Goal: Task Accomplishment & Management: Use online tool/utility

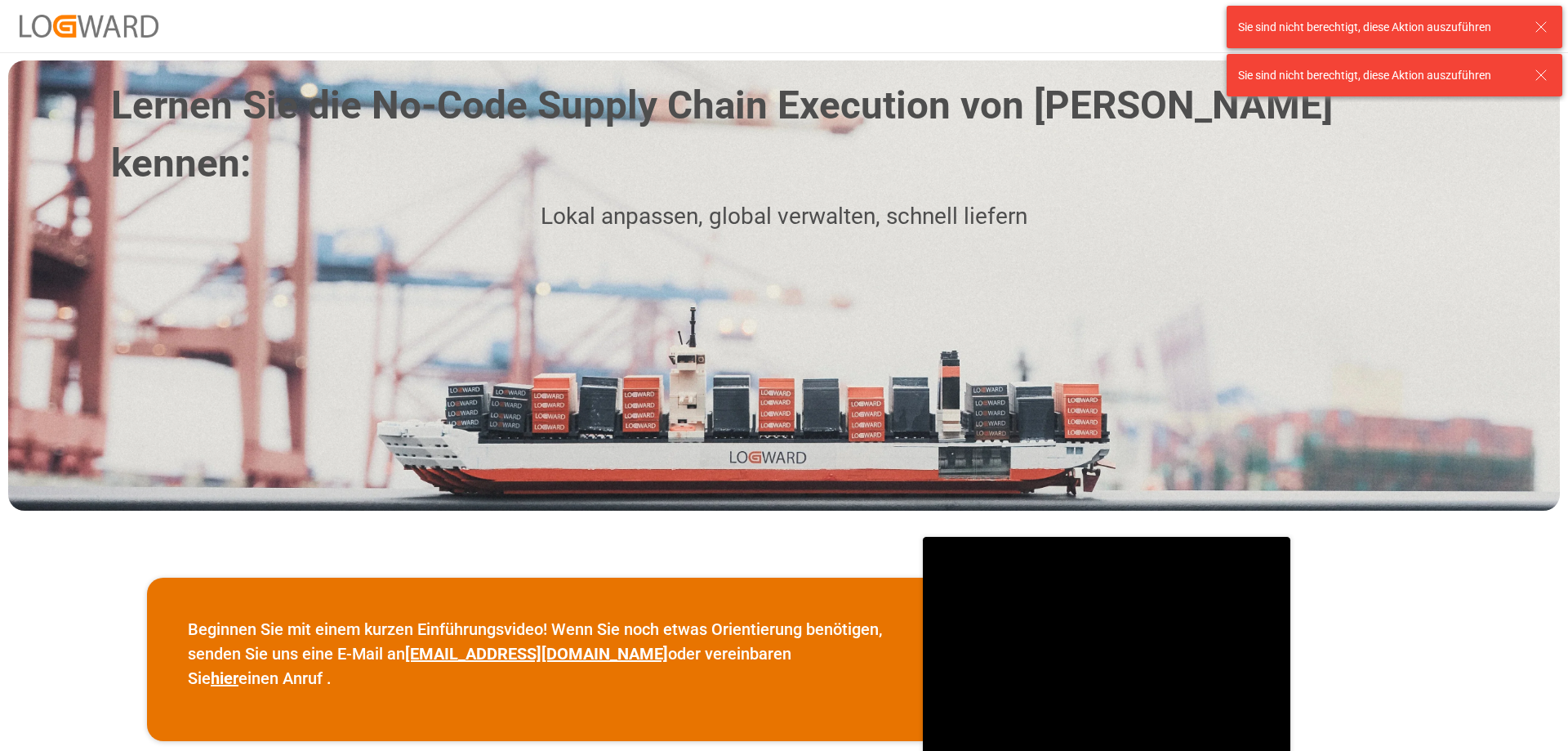
scroll to position [490, 0]
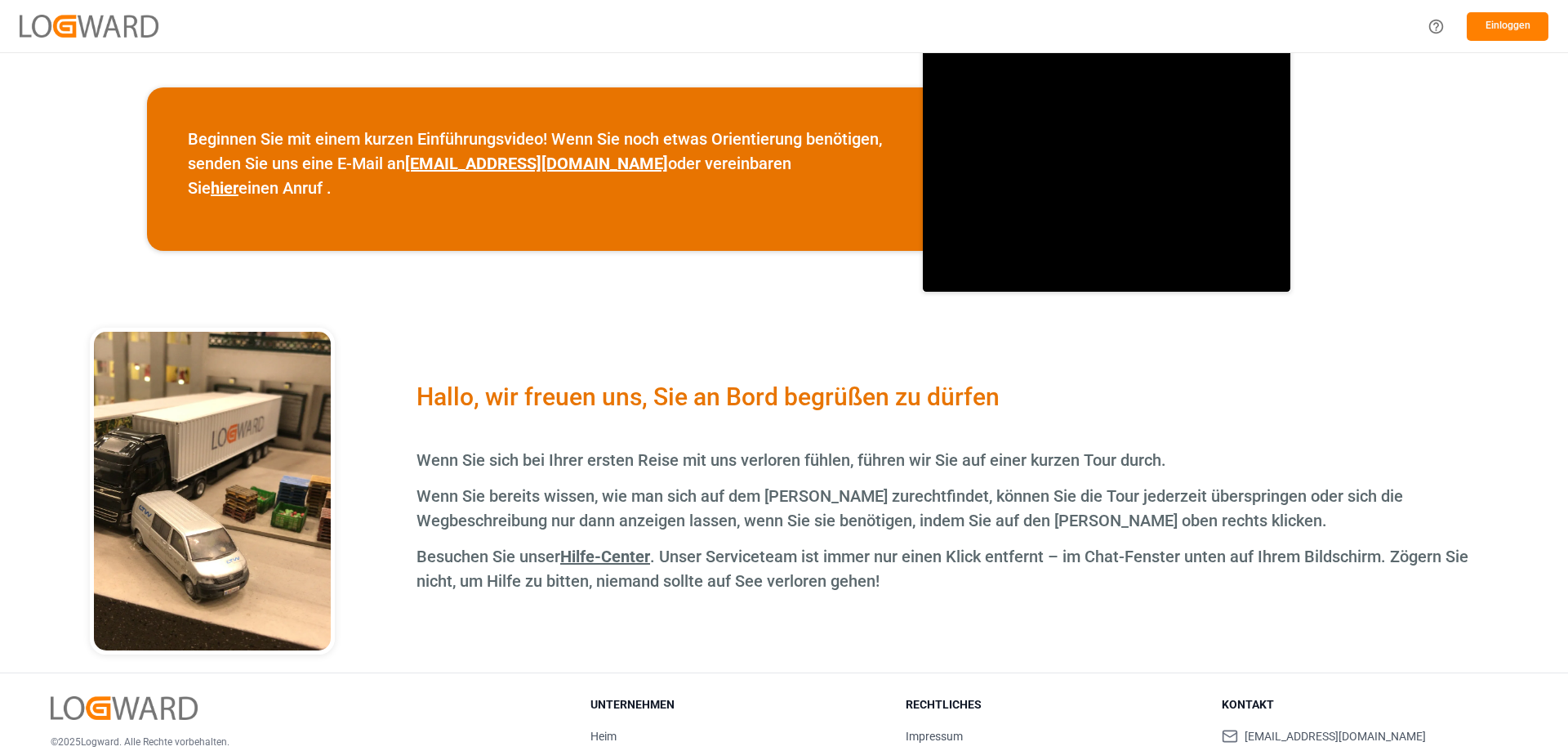
click at [1484, 52] on div "Einloggen" at bounding box center [784, 26] width 1568 height 53
click at [1498, 27] on font "Einloggen" at bounding box center [1508, 25] width 45 height 11
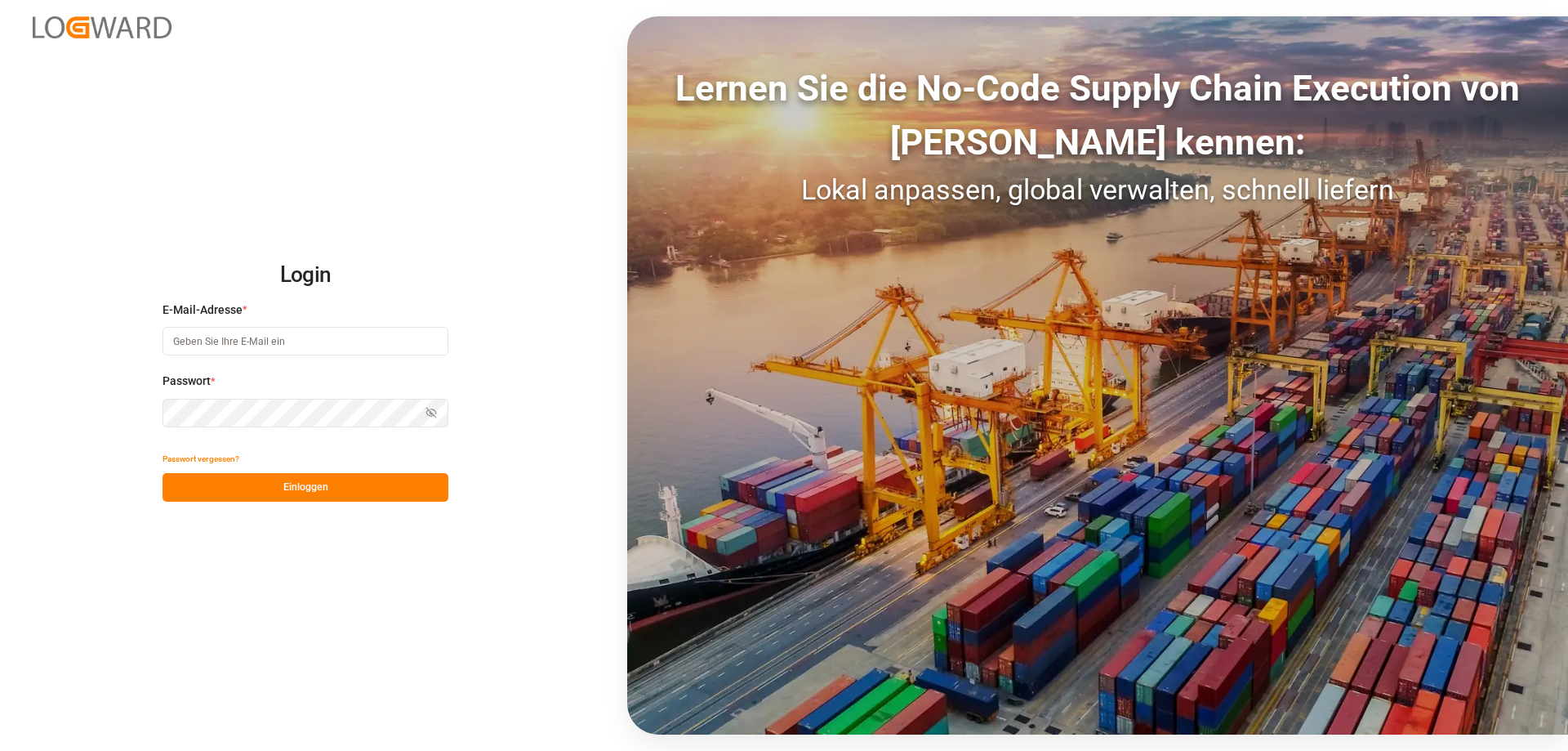
type input "[EMAIL_ADDRESS][DOMAIN_NAME]"
click at [356, 488] on button "Einloggen" at bounding box center [305, 487] width 286 height 28
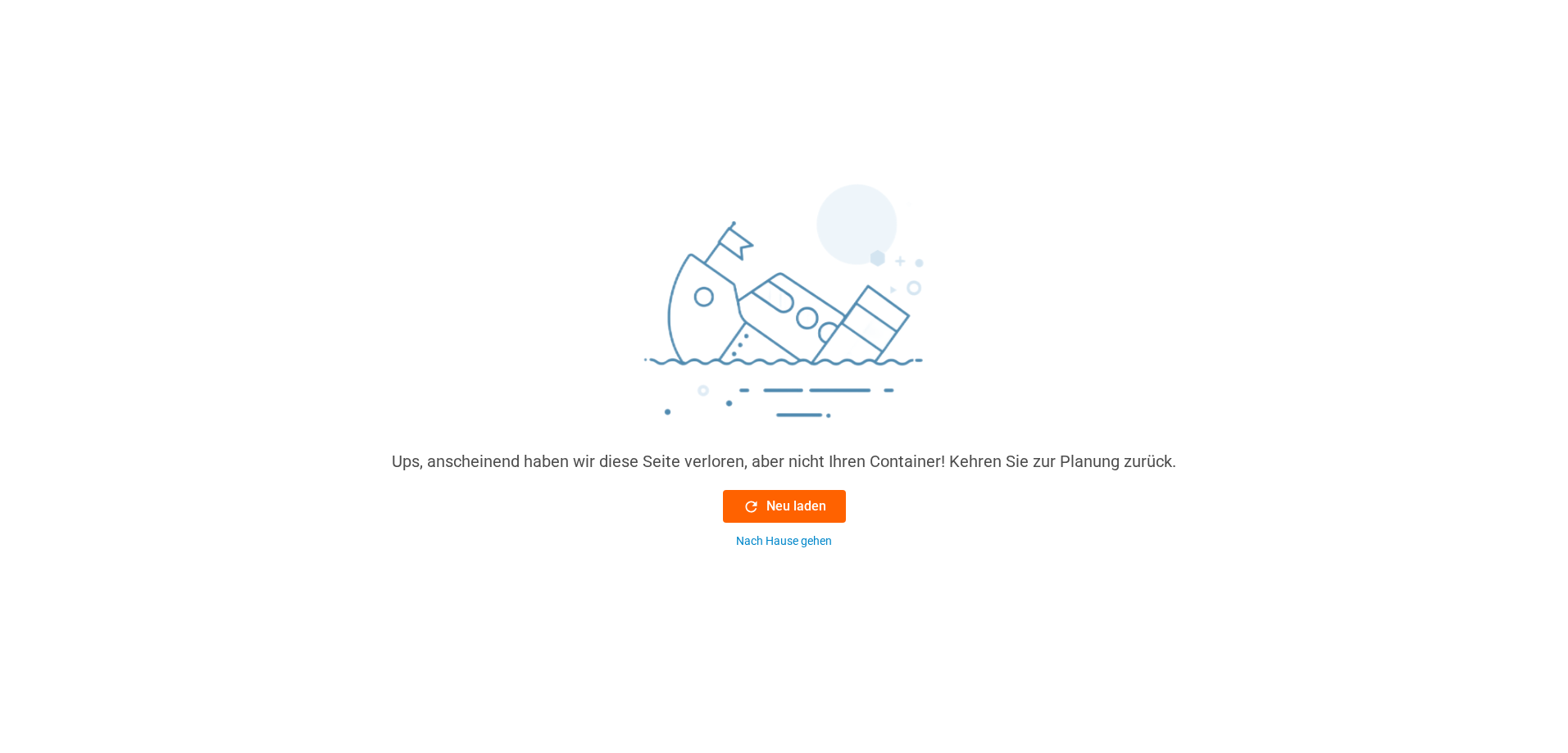
click at [793, 510] on font "Neu laden" at bounding box center [797, 505] width 60 height 16
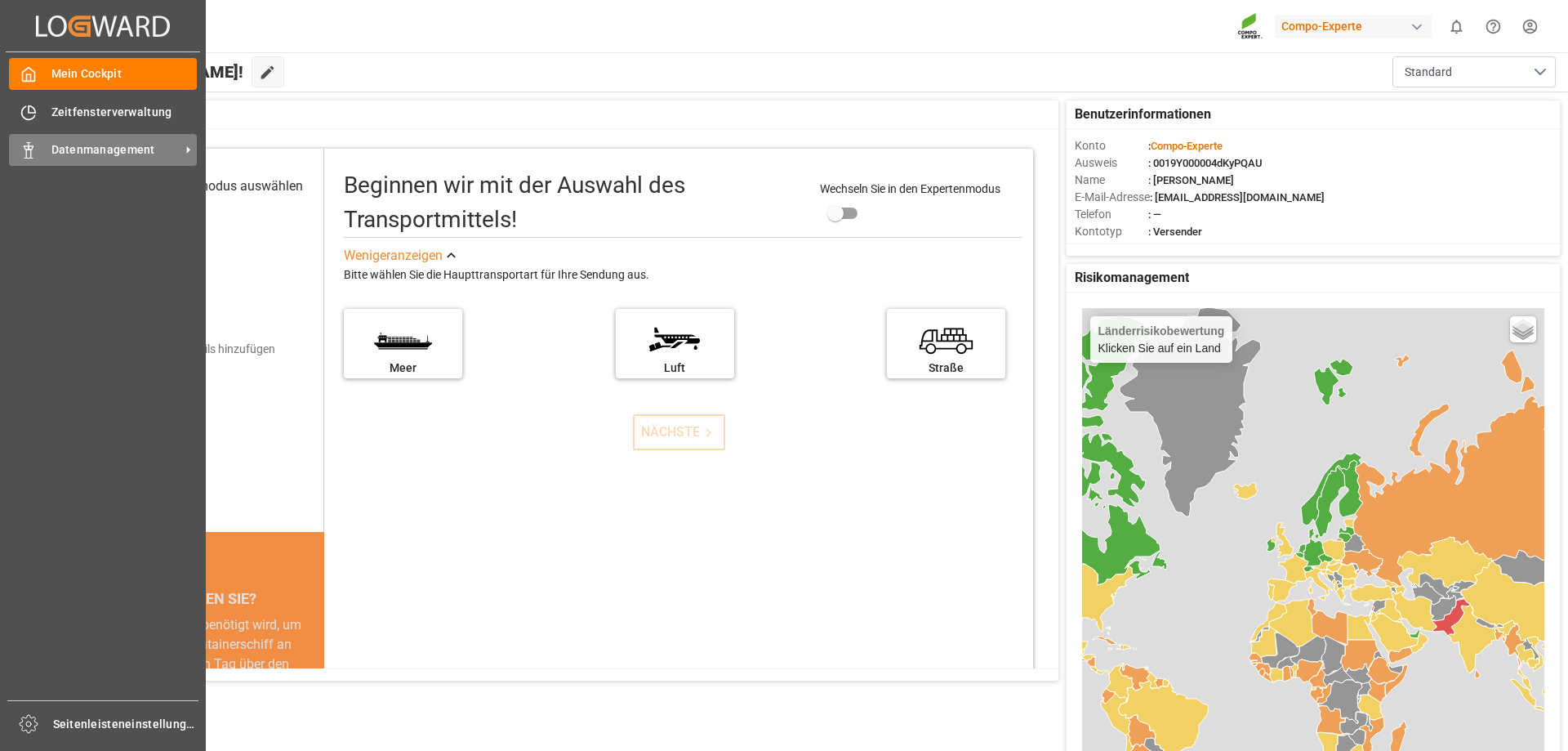
click at [28, 153] on icon at bounding box center [28, 149] width 16 height 16
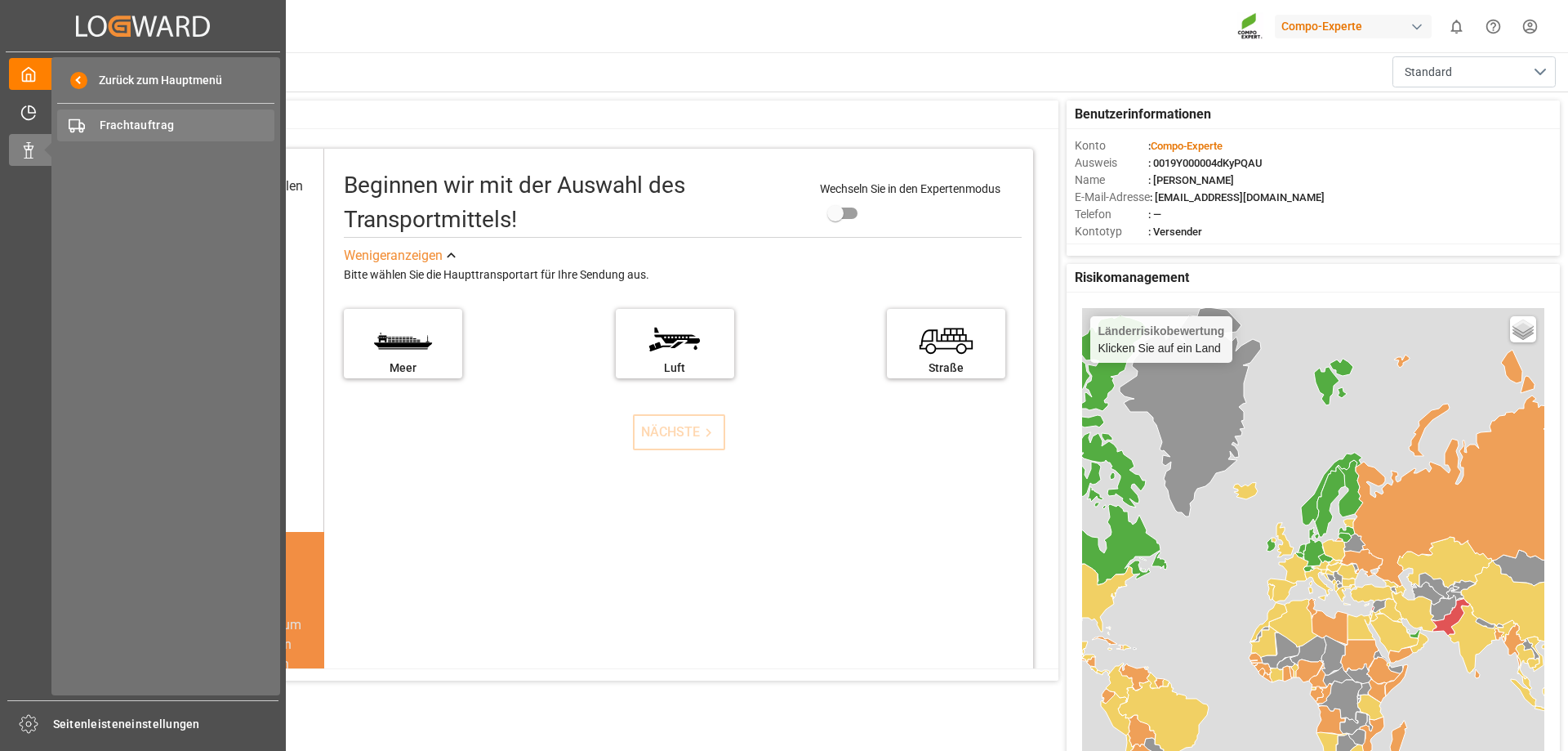
click at [144, 117] on span "Frachtauftrag" at bounding box center [187, 125] width 175 height 17
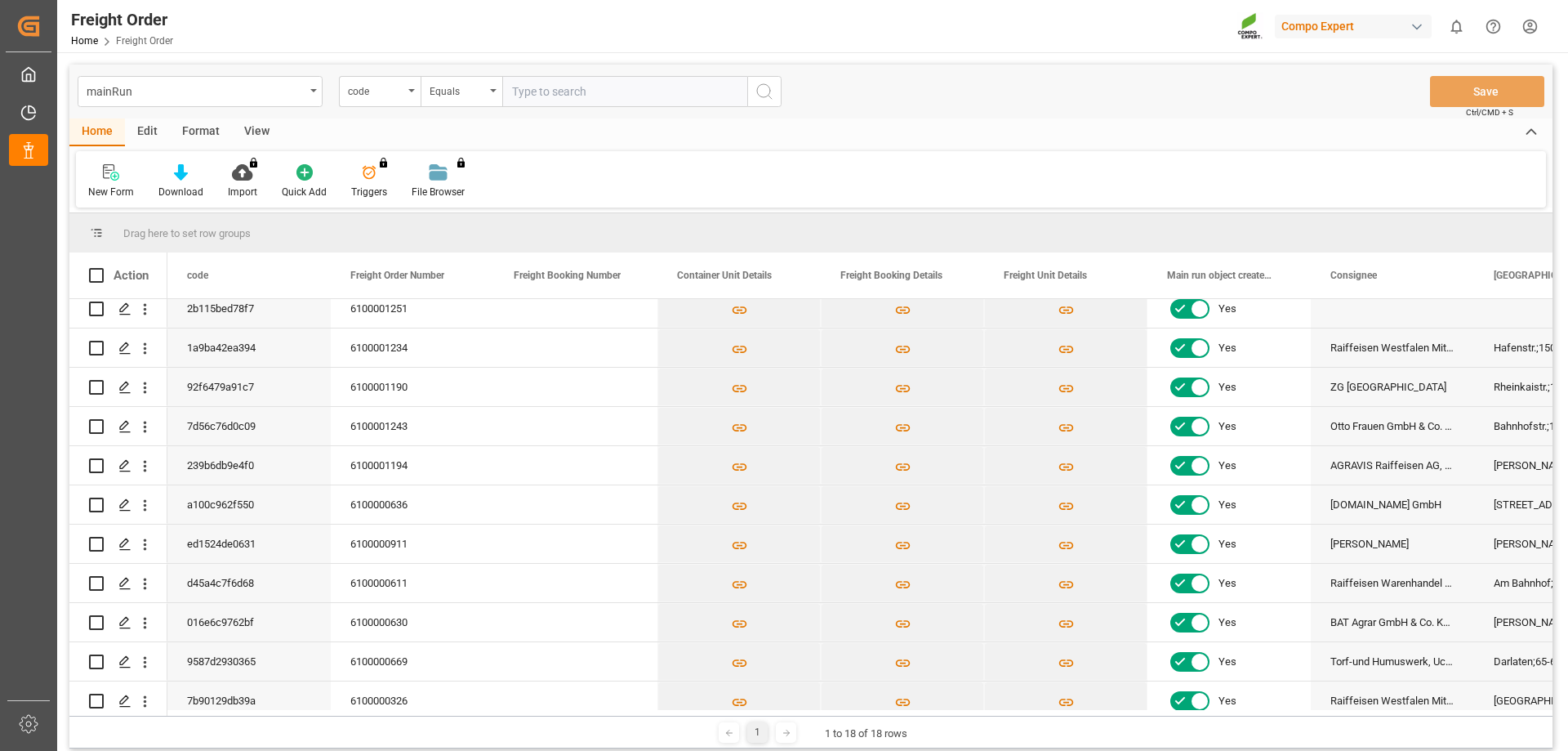
scroll to position [300, 0]
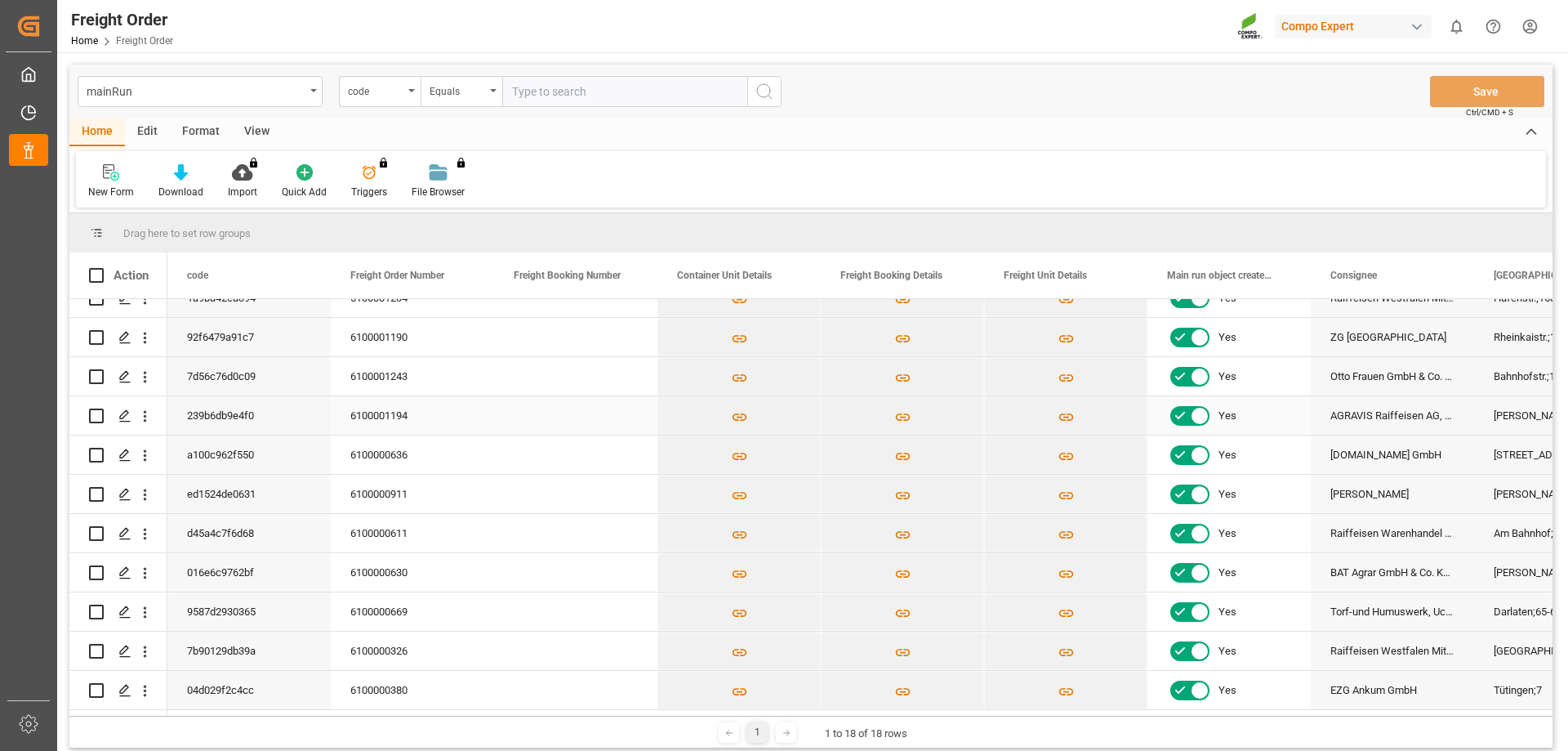
drag, startPoint x: 382, startPoint y: 406, endPoint x: 395, endPoint y: 401, distance: 13.9
click at [382, 406] on div "6100001194" at bounding box center [412, 415] width 163 height 38
click at [99, 410] on input "Press Space to toggle row selection (unchecked)" at bounding box center [97, 416] width 15 height 15
checkbox input "true"
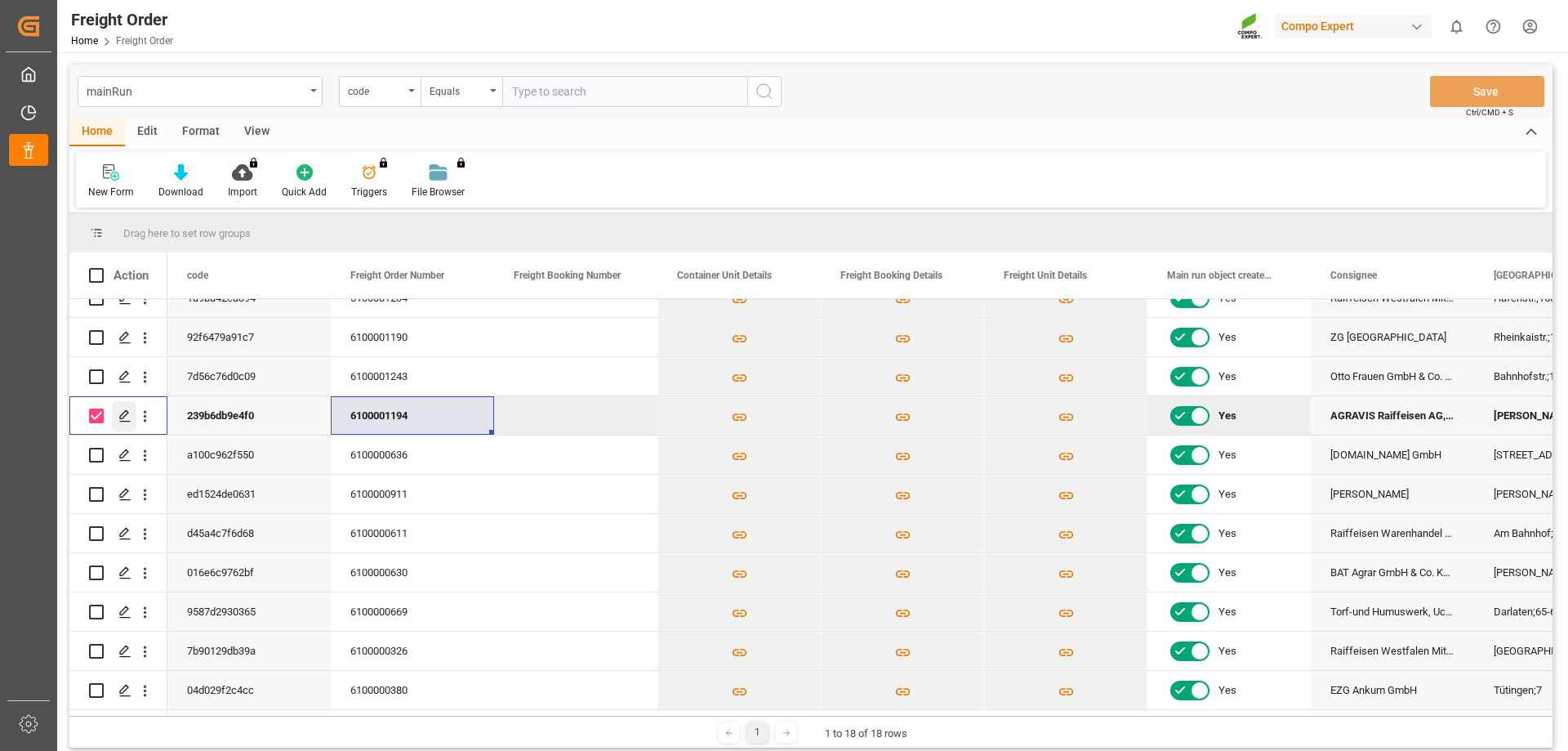
click at [129, 413] on icon "Press SPACE to deselect this row." at bounding box center [125, 416] width 13 height 13
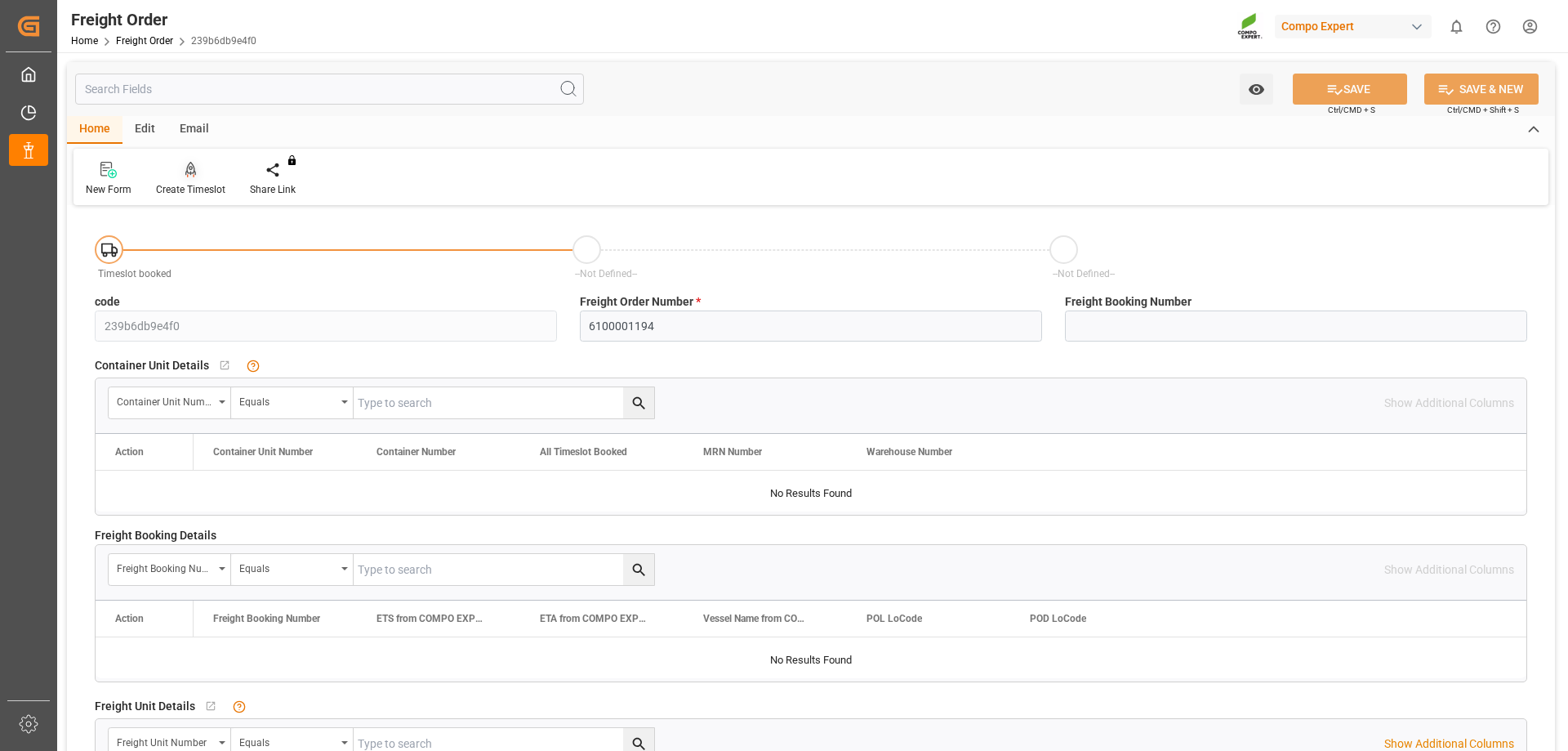
click at [177, 175] on div at bounding box center [190, 169] width 69 height 17
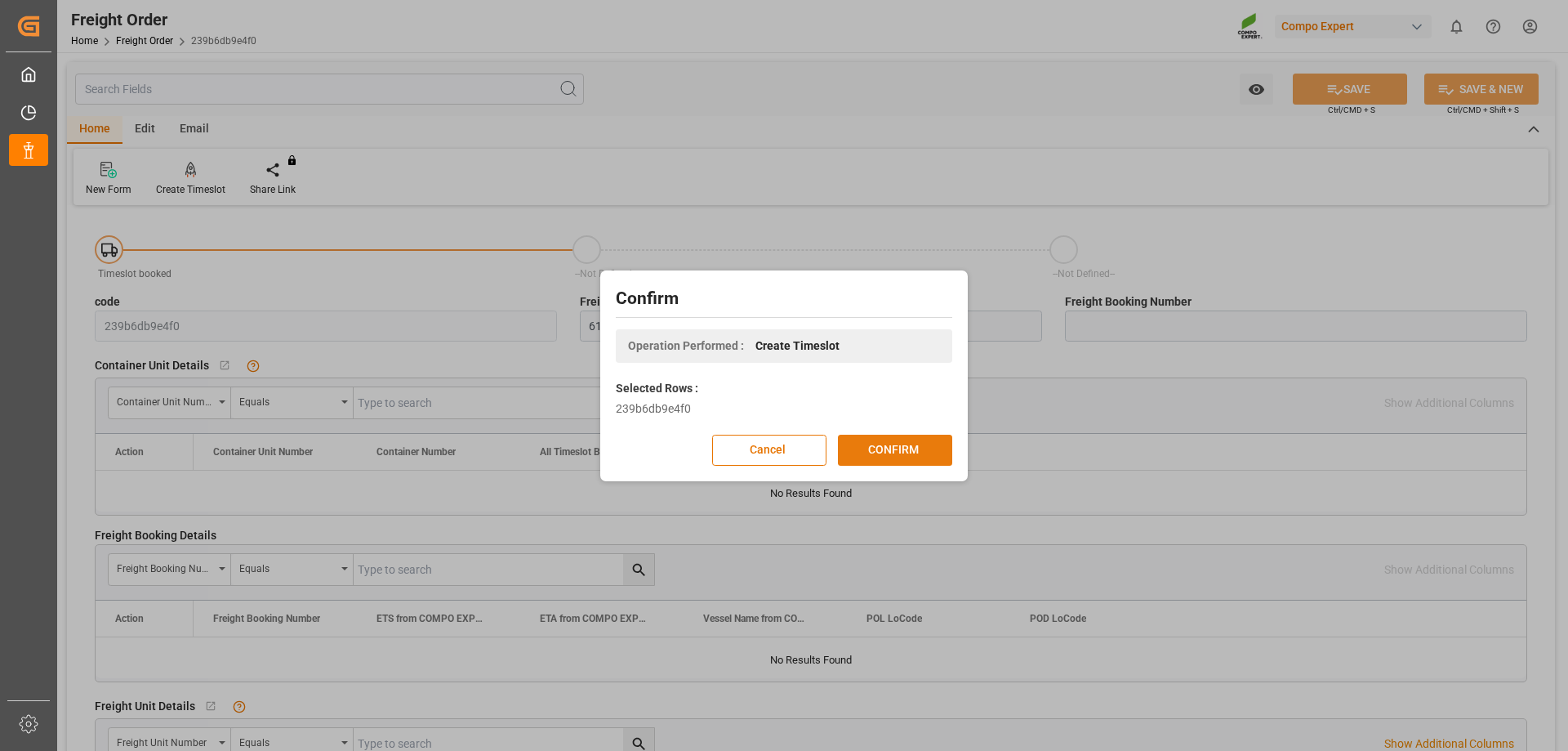
click at [882, 444] on button "CONFIRM" at bounding box center [895, 450] width 114 height 31
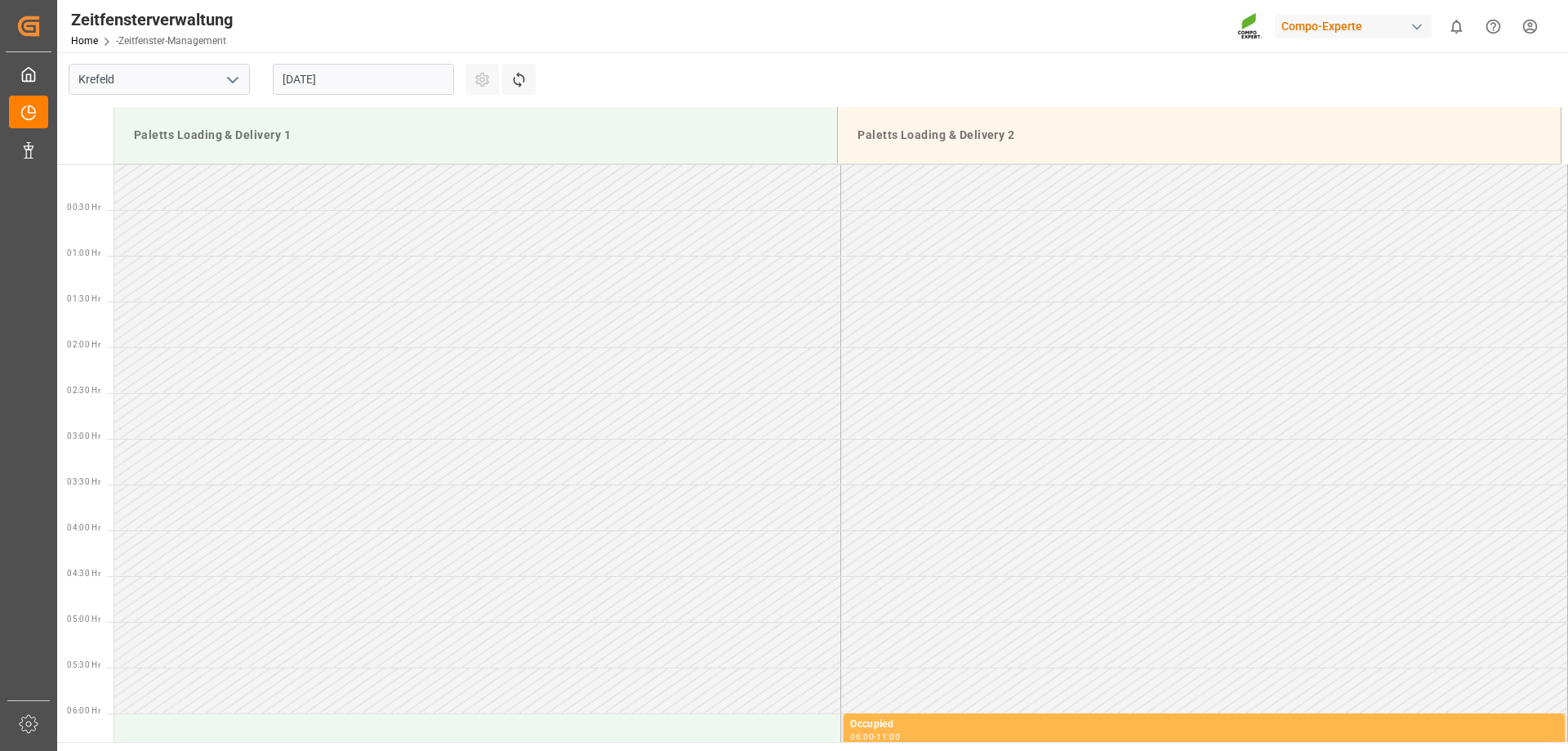
scroll to position [904, 0]
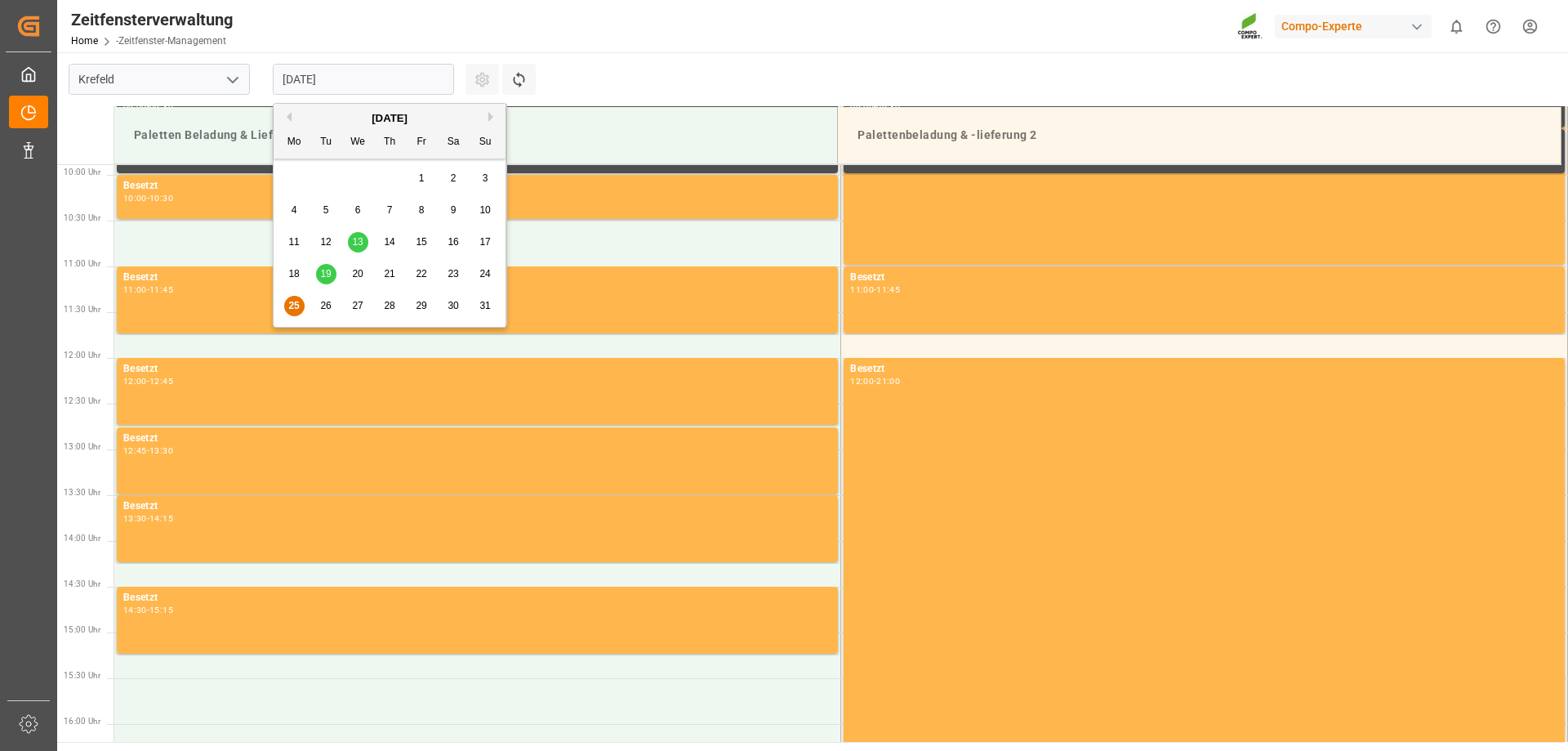
click at [398, 80] on input "25.08.2025" at bounding box center [363, 79] width 181 height 31
click at [322, 308] on font "26" at bounding box center [325, 305] width 10 height 11
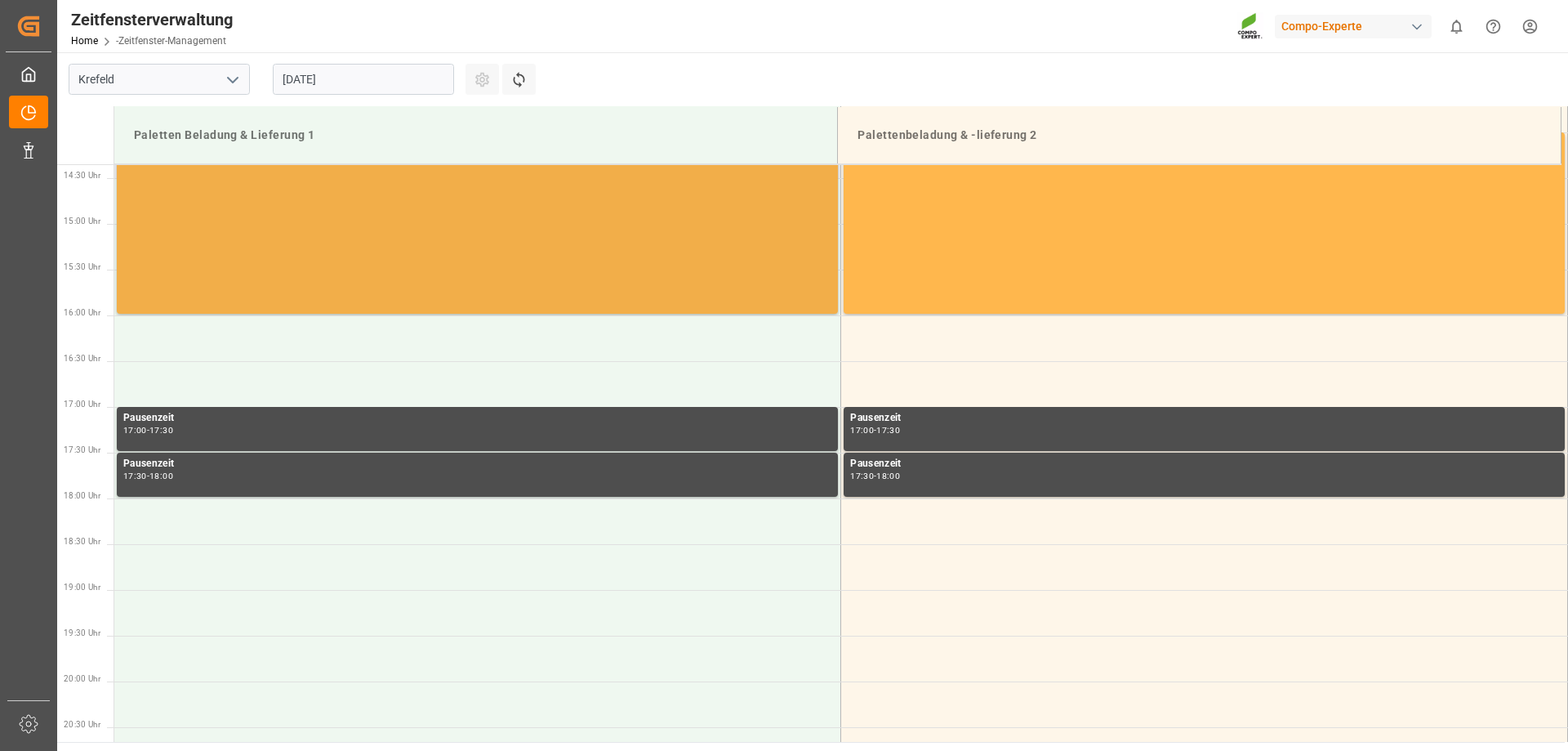
scroll to position [1067, 0]
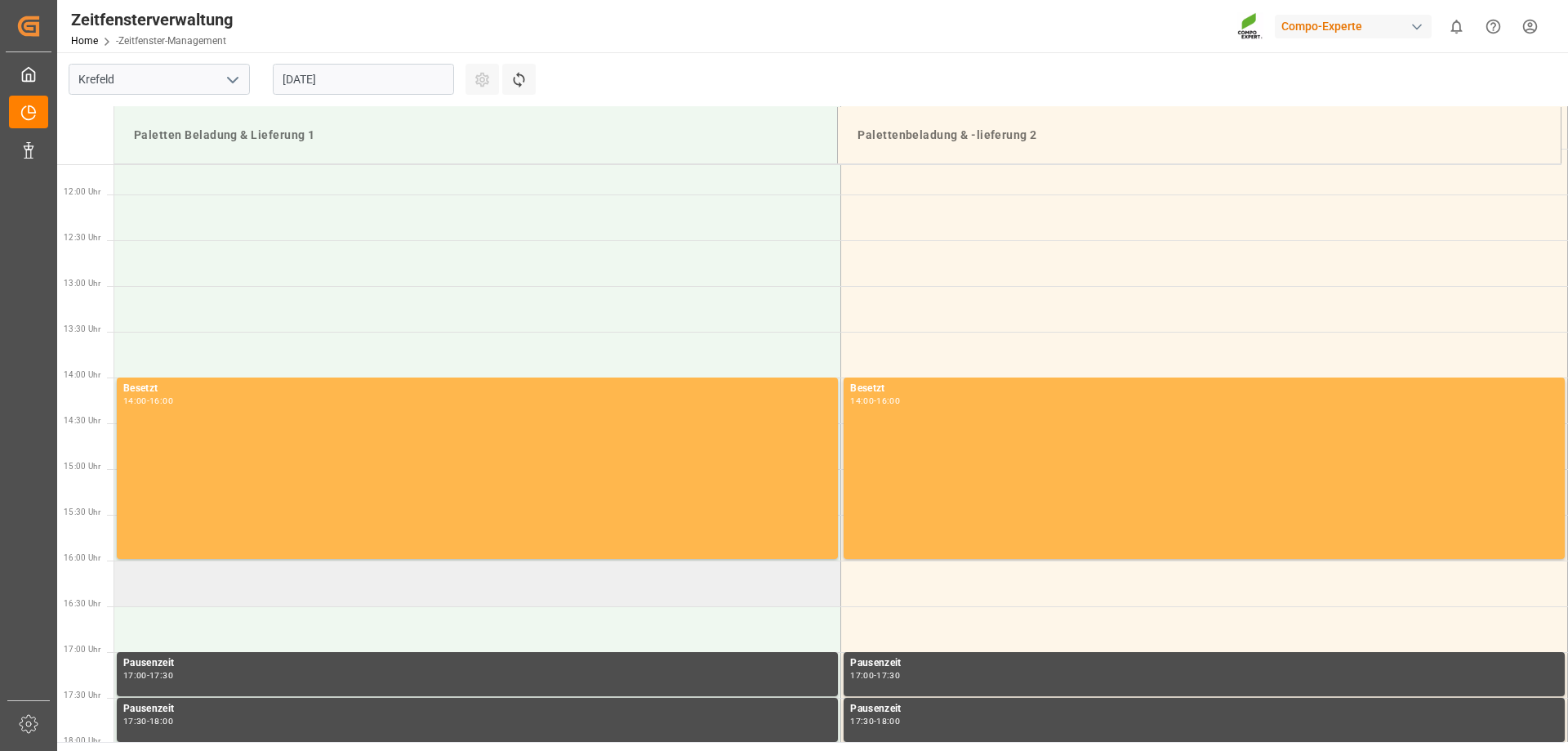
click at [243, 597] on td at bounding box center [478, 583] width 727 height 46
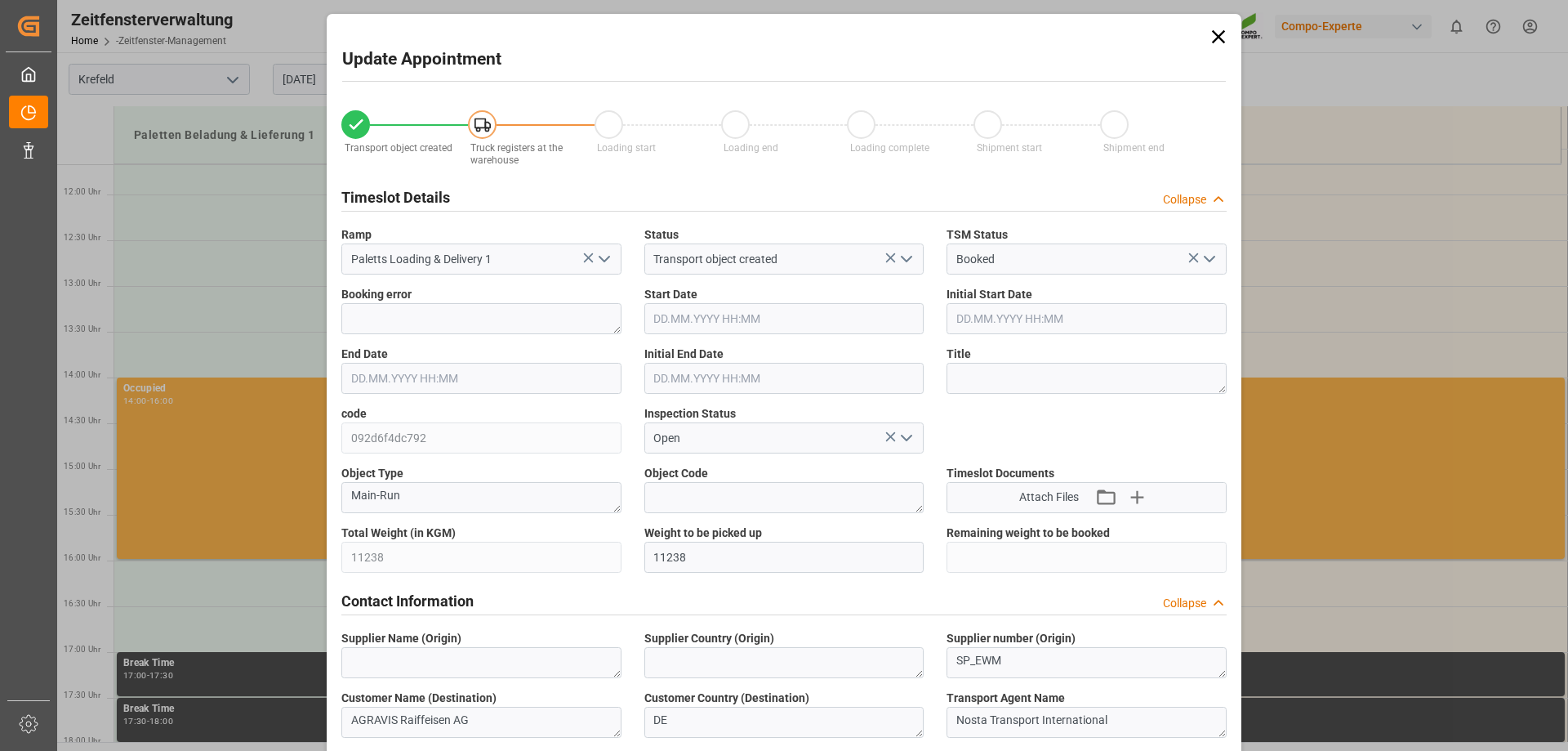
type input "11238"
type input "0"
type input "26.08.2025 16:00"
type input "26.08.2025 16:30"
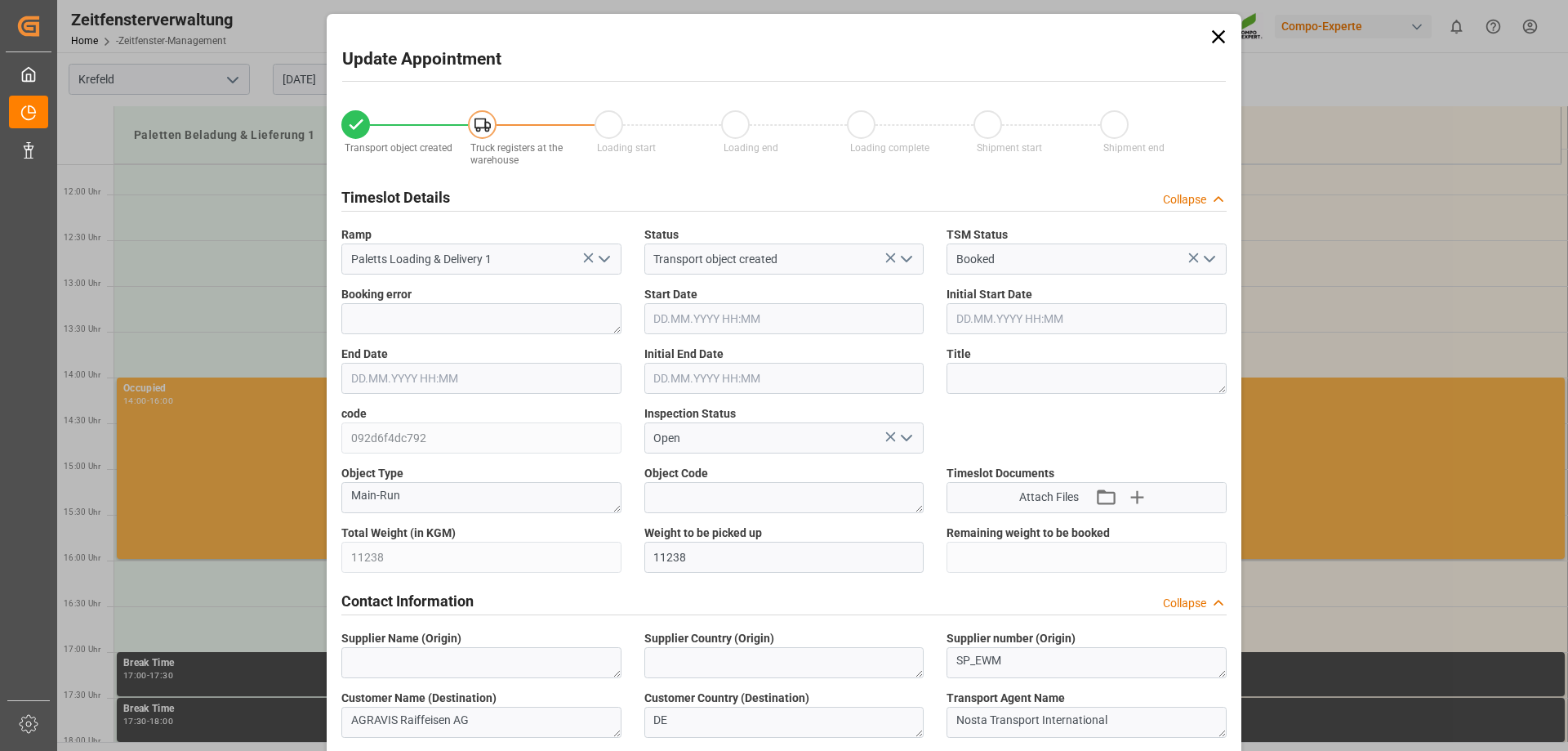
type input "14.08.2025 16:02"
type input "25.08.2025 08:45"
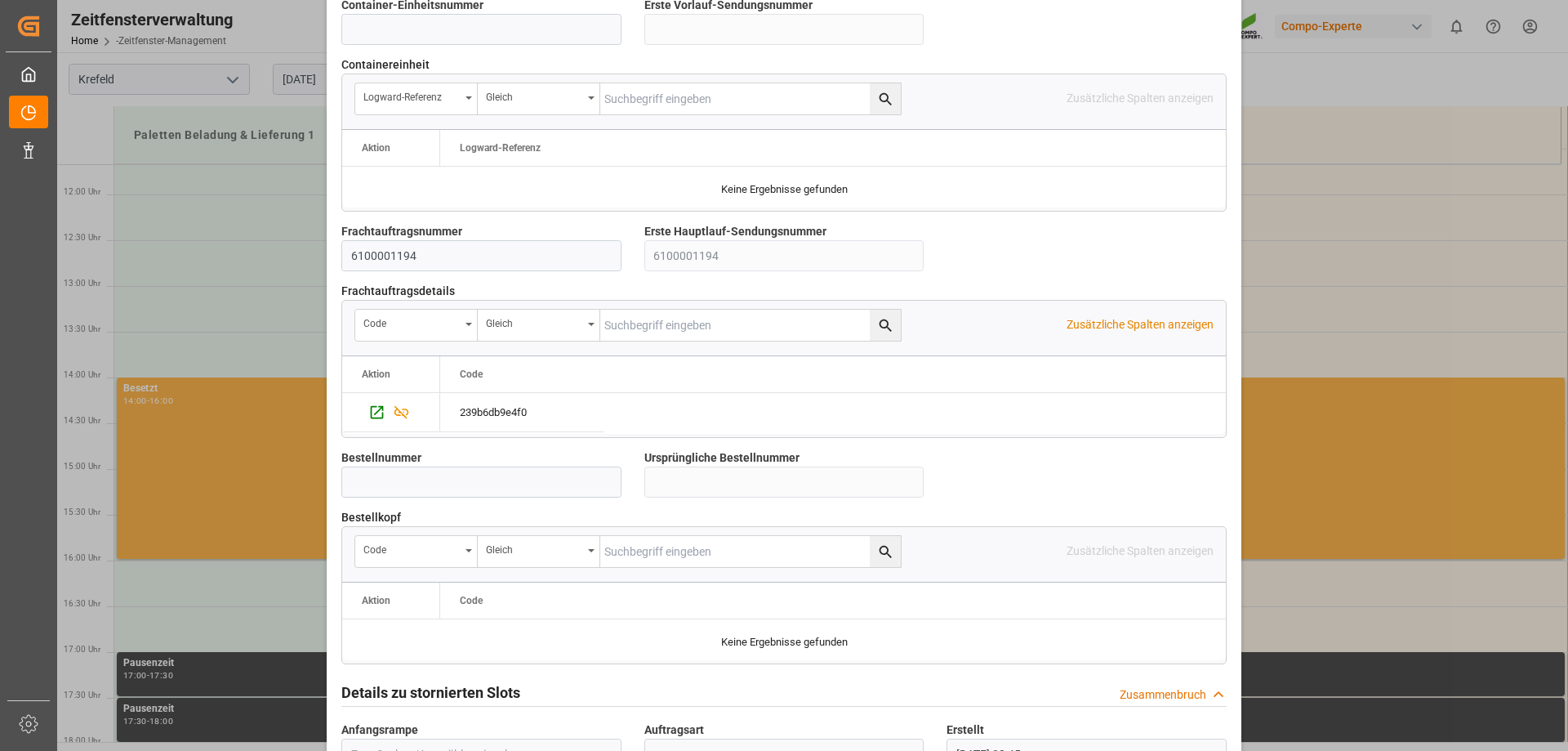
scroll to position [1408, 0]
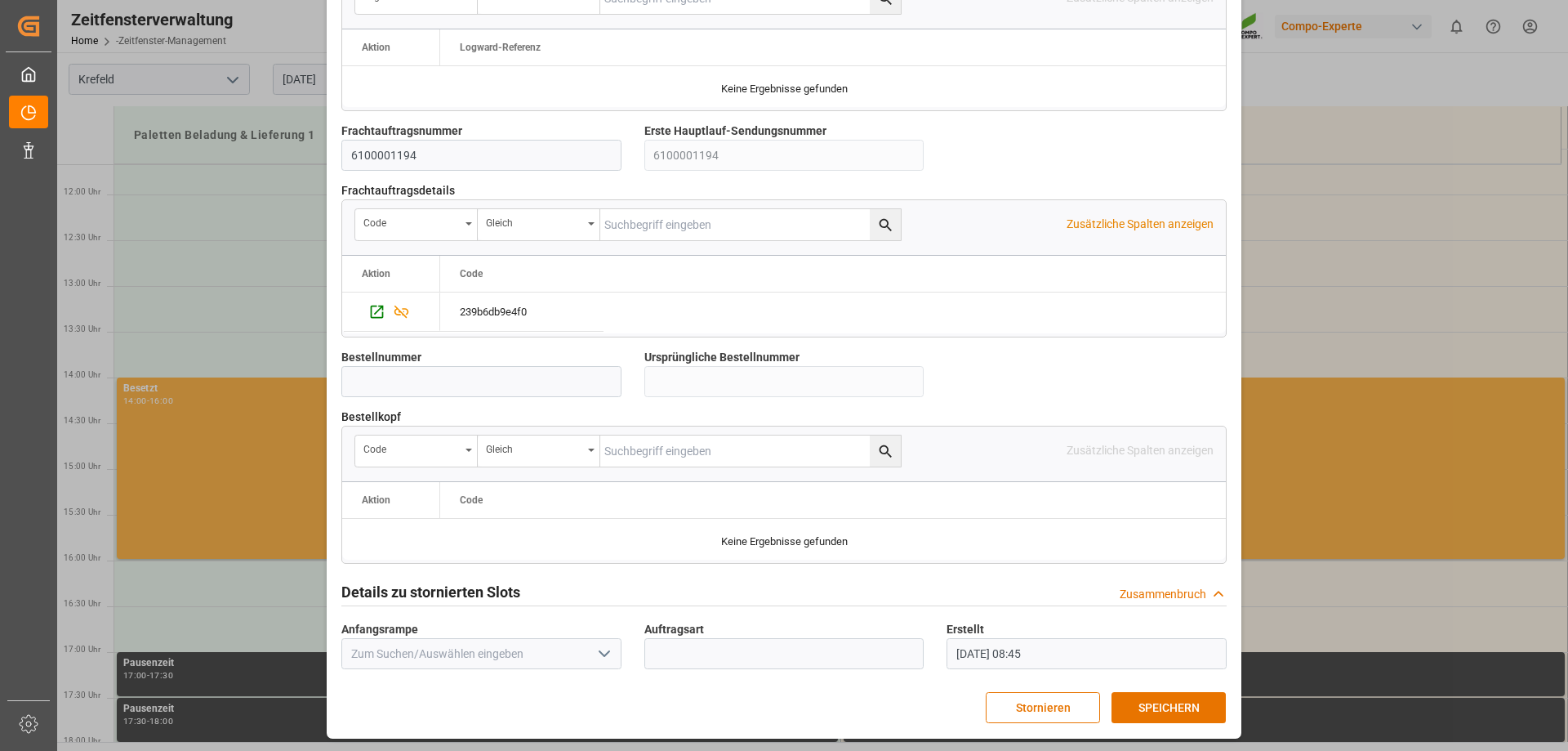
click at [611, 303] on div "239b6db9e4f0" at bounding box center [832, 313] width 785 height 39
drag, startPoint x: 552, startPoint y: 319, endPoint x: 485, endPoint y: 310, distance: 67.6
click at [485, 310] on div "239b6db9e4f0" at bounding box center [522, 312] width 163 height 38
click at [1205, 709] on button "SPEICHERN" at bounding box center [1168, 707] width 114 height 31
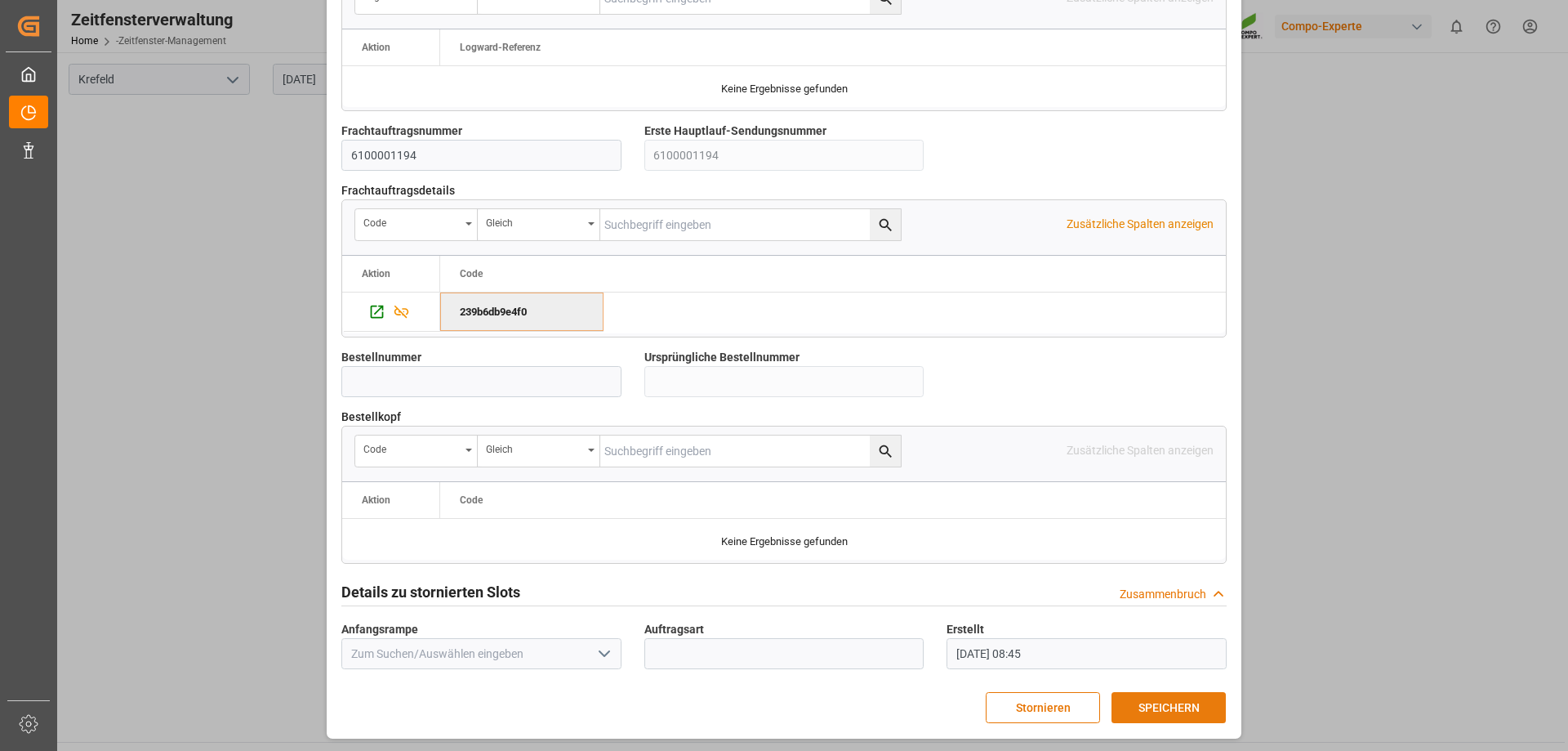
click at [1151, 702] on font "SPEICHERN" at bounding box center [1168, 708] width 61 height 13
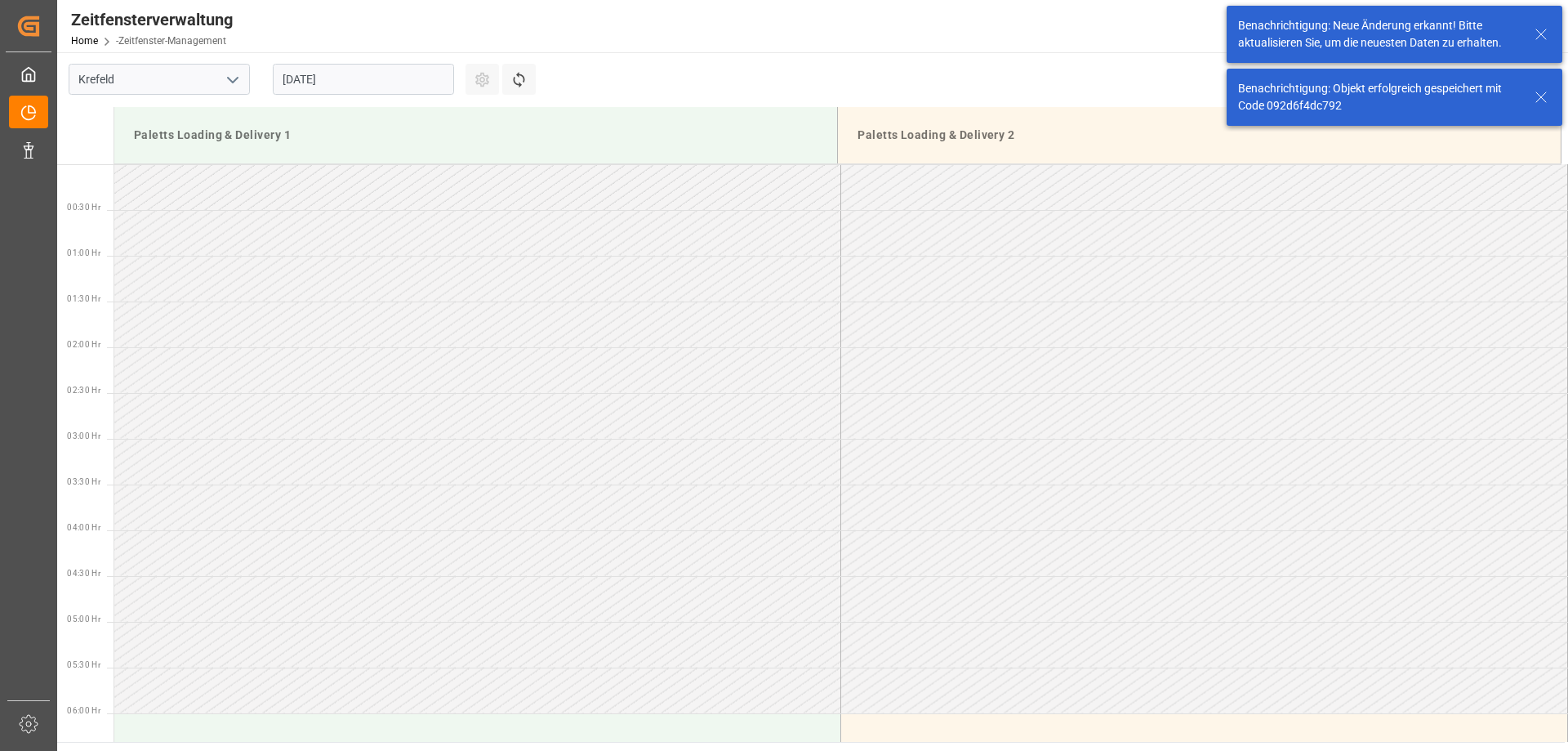
scroll to position [1362, 0]
